Goal: Check status

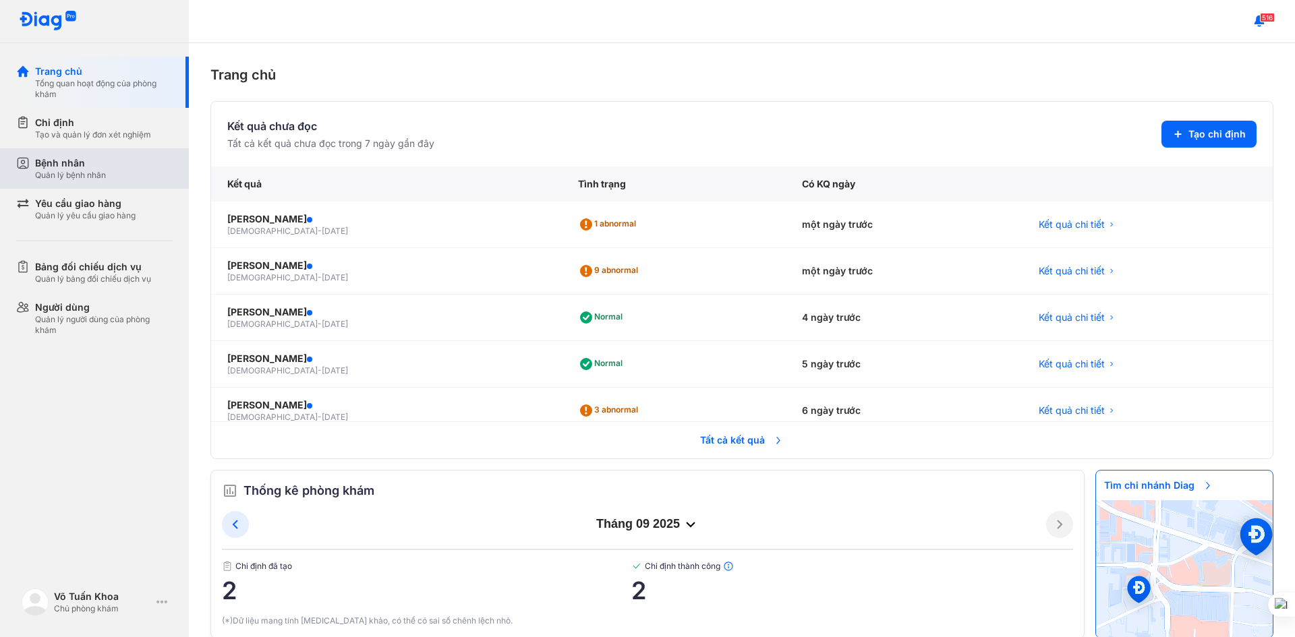
click at [126, 170] on div "Bệnh nhân Quản lý bệnh nhân" at bounding box center [104, 169] width 138 height 24
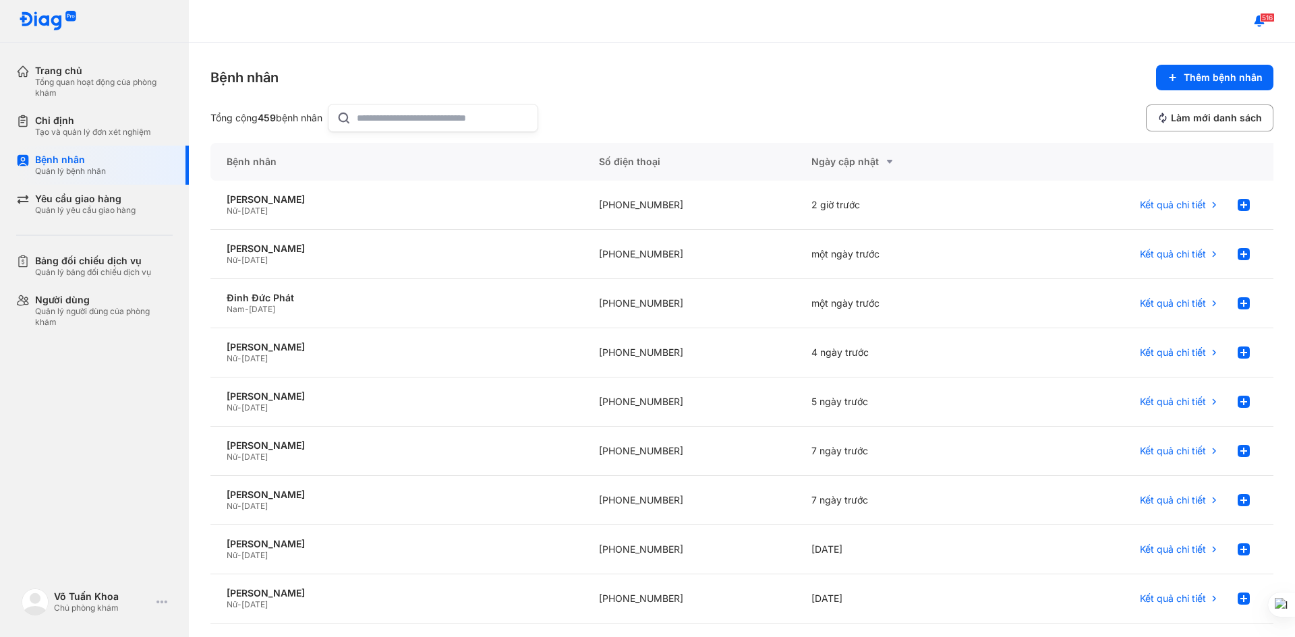
click at [418, 117] on input "text" at bounding box center [443, 118] width 173 height 27
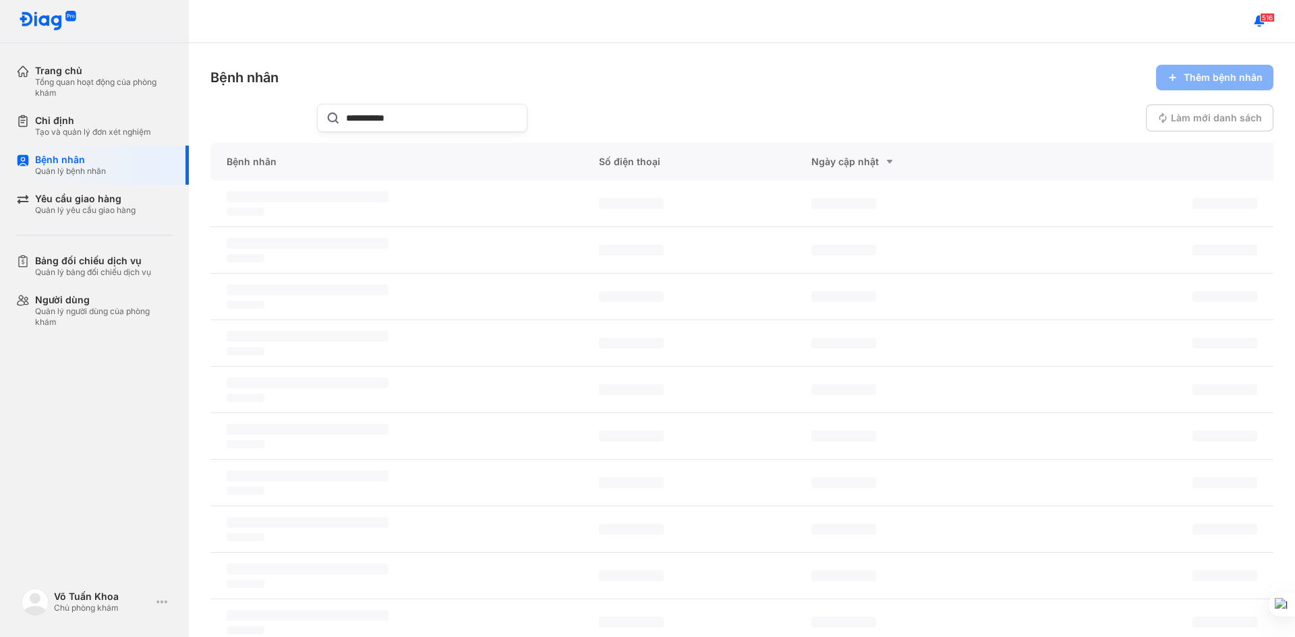
type input "**********"
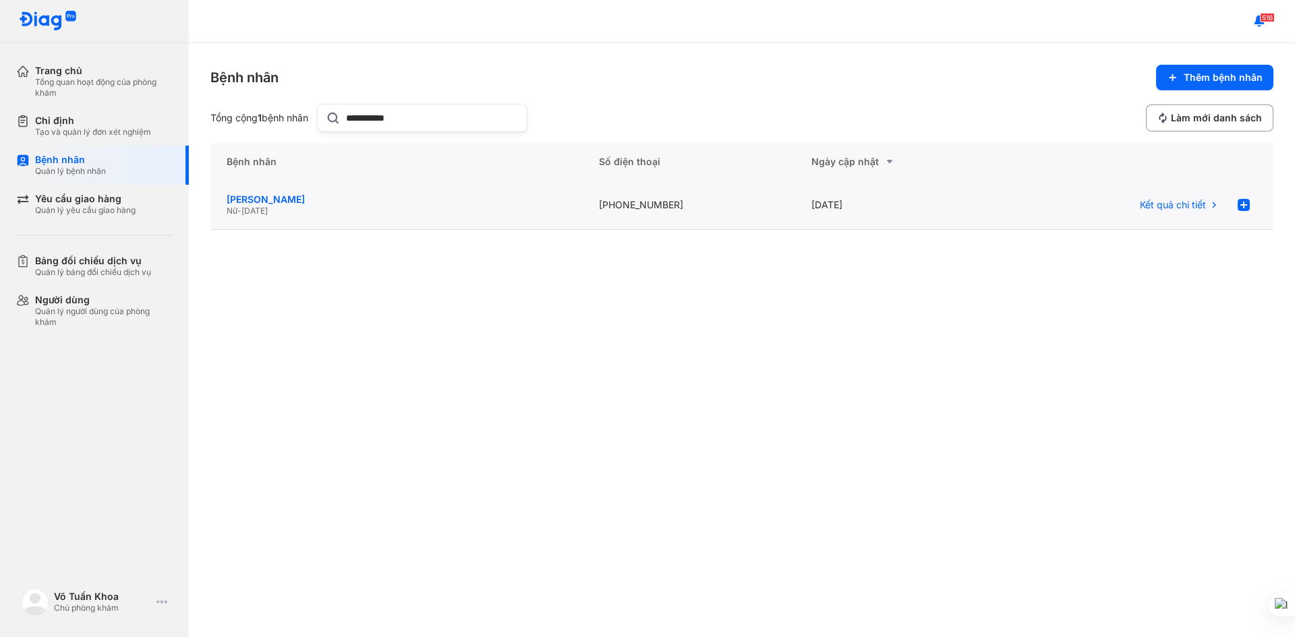
click at [351, 197] on div "[PERSON_NAME]" at bounding box center [397, 200] width 340 height 12
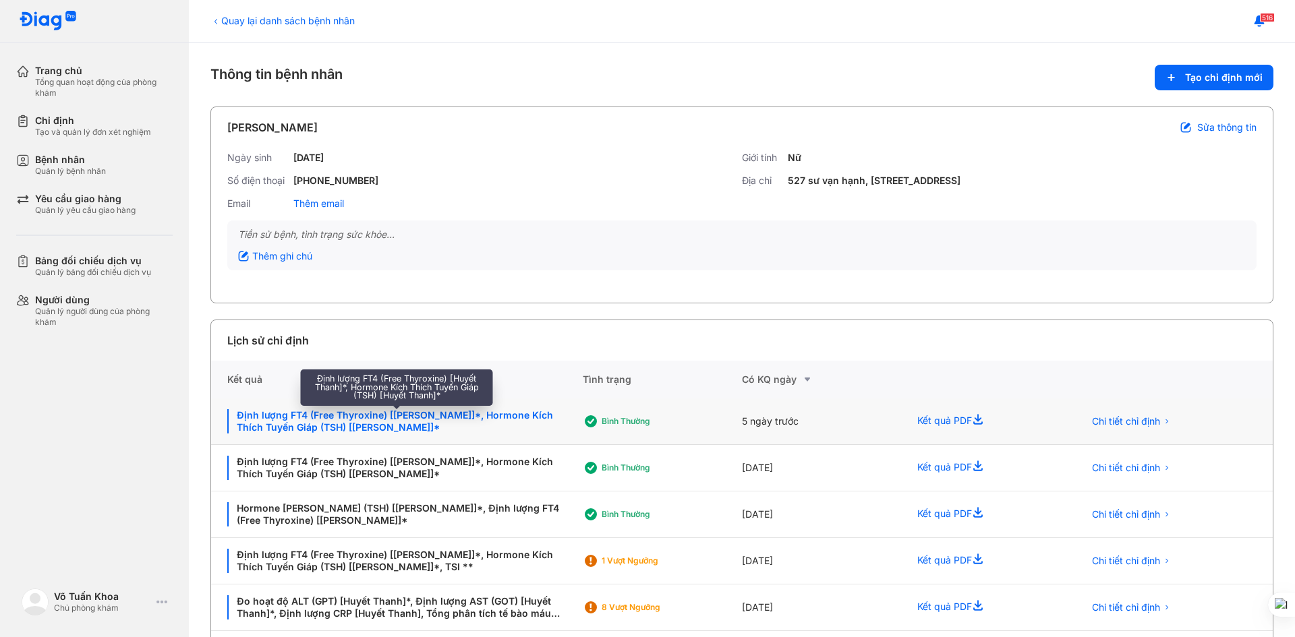
click at [461, 418] on div "Định lượng FT4 (Free Thyroxine) [[PERSON_NAME]]*, Hormone Kích Thích Tuyến Giáp…" at bounding box center [396, 421] width 339 height 24
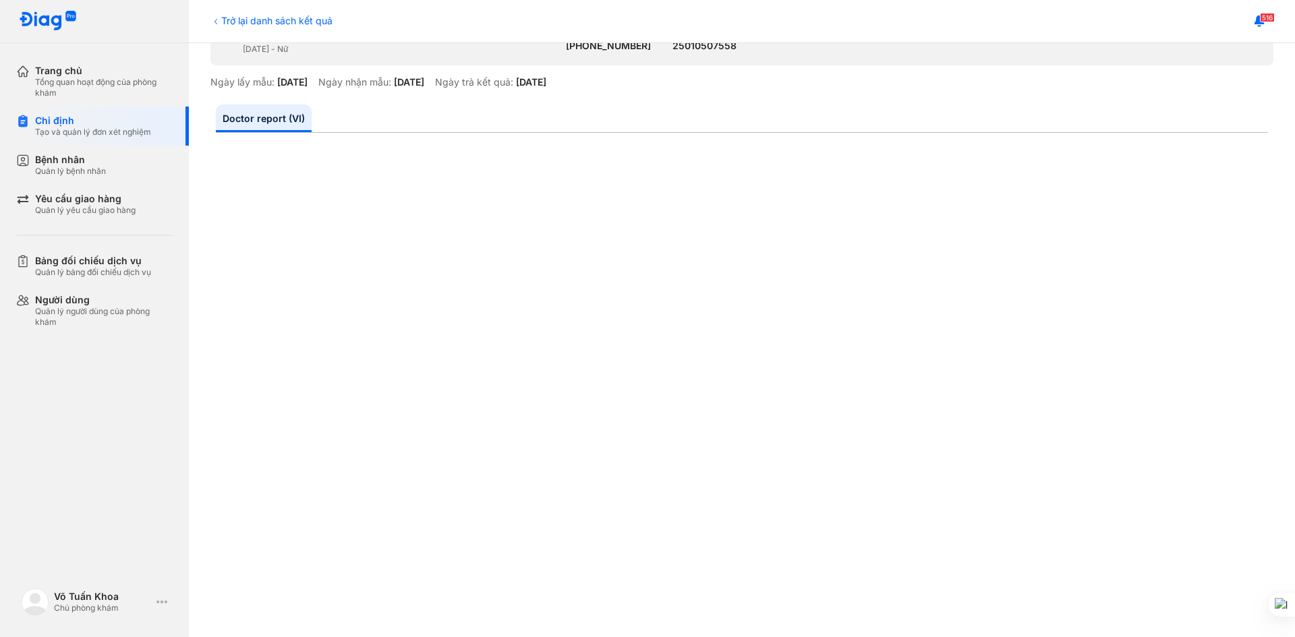
scroll to position [135, 0]
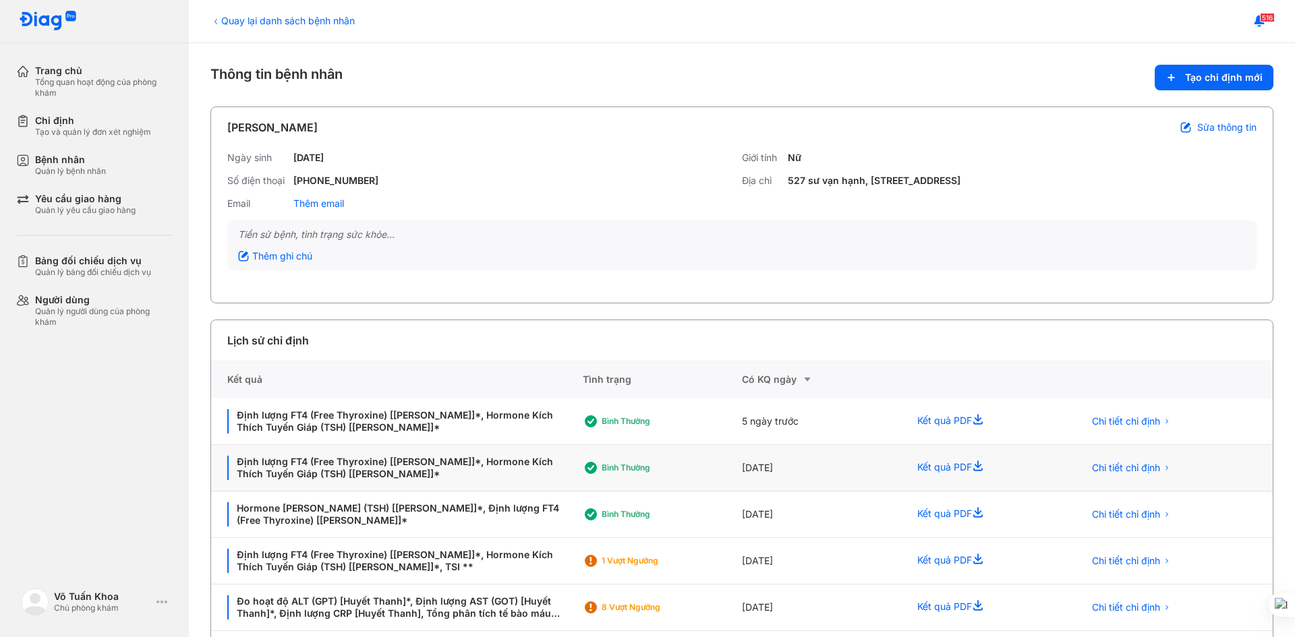
scroll to position [63, 0]
